Goal: Task Accomplishment & Management: Manage account settings

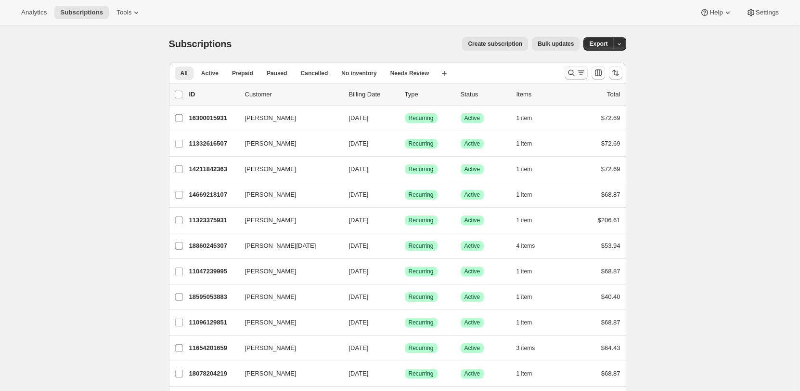
click at [576, 70] on icon "Search and filter results" at bounding box center [572, 73] width 10 height 10
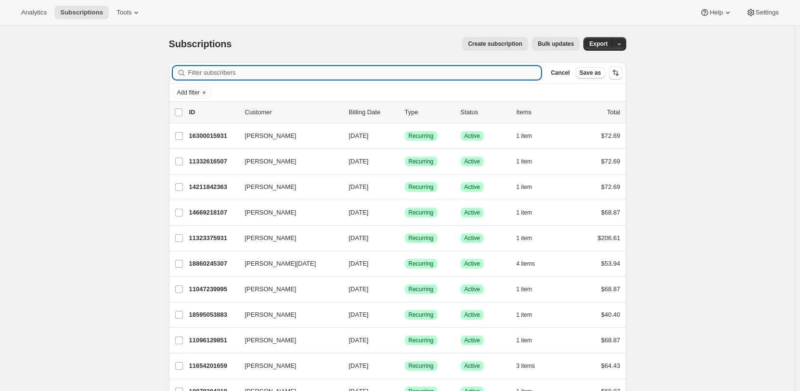
click at [398, 75] on input "Filter subscribers" at bounding box center [365, 72] width 354 height 13
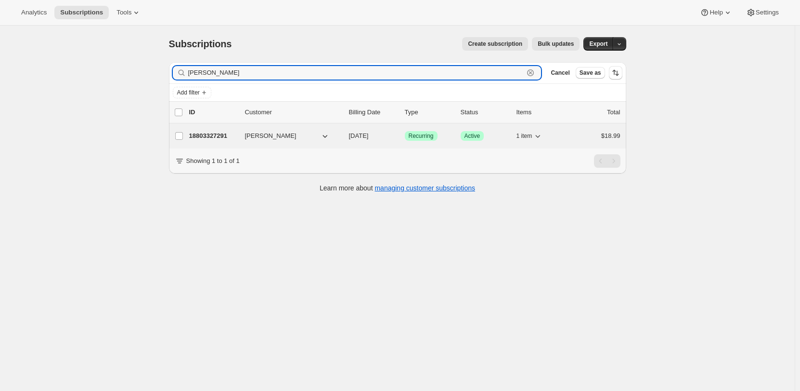
type input "[PERSON_NAME]"
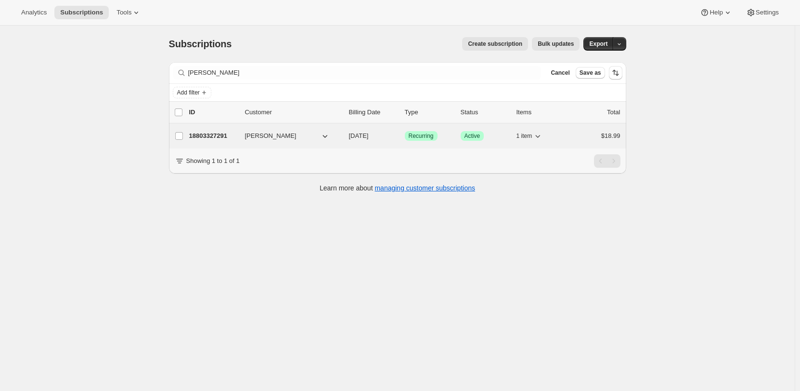
click at [236, 138] on p "18803327291" at bounding box center [213, 136] width 48 height 10
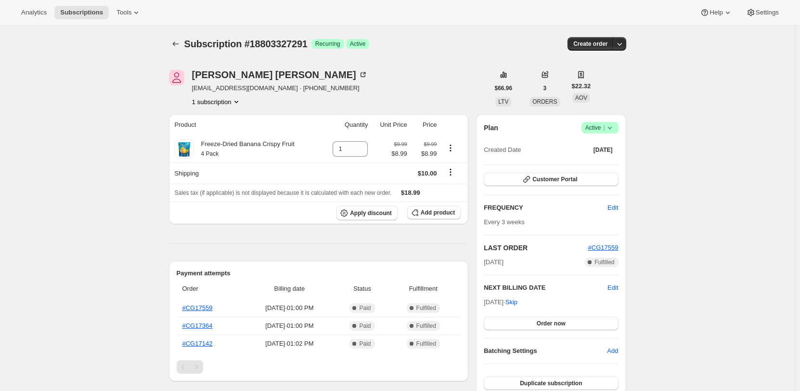
click at [615, 127] on icon at bounding box center [610, 128] width 10 height 10
click at [607, 148] on span "Pause subscription" at bounding box center [602, 146] width 53 height 7
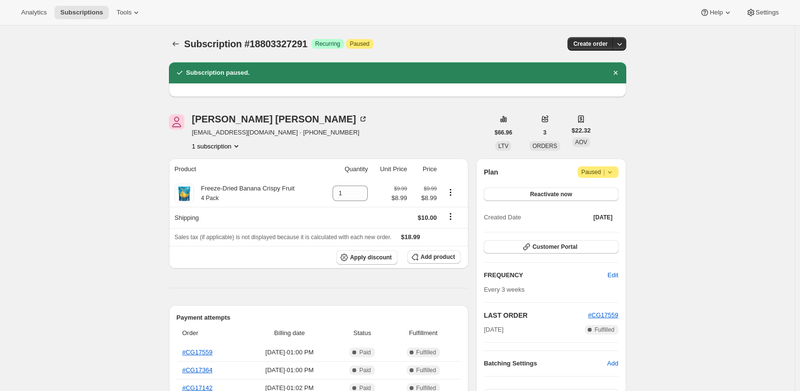
scroll to position [48, 0]
